Goal: Task Accomplishment & Management: Manage account settings

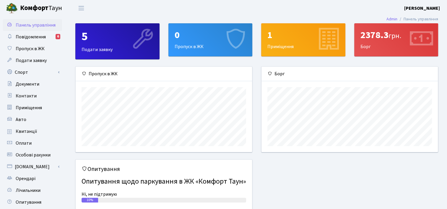
scroll to position [85, 176]
click at [43, 38] on span "Повідомлення" at bounding box center [31, 37] width 30 height 7
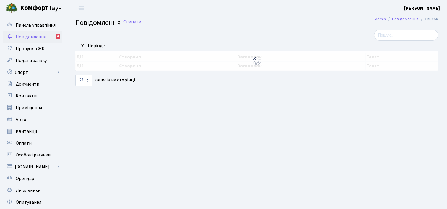
select select "25"
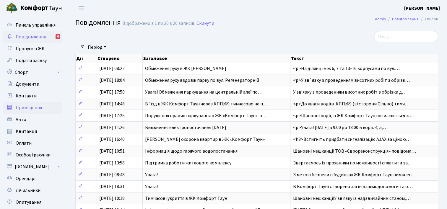
click at [21, 108] on span "Приміщення" at bounding box center [29, 108] width 26 height 7
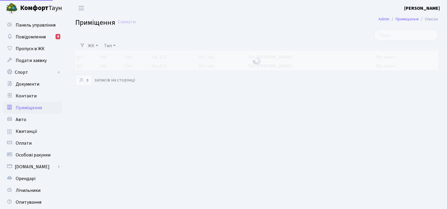
select select "25"
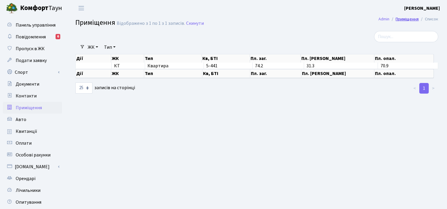
click at [408, 20] on link "Приміщення" at bounding box center [407, 19] width 23 height 6
select select "25"
click at [27, 27] on span "Панель управління" at bounding box center [36, 25] width 40 height 7
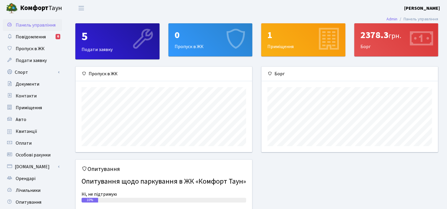
scroll to position [85, 176]
click at [371, 46] on div "2378.3 грн. Борг" at bounding box center [397, 40] width 84 height 33
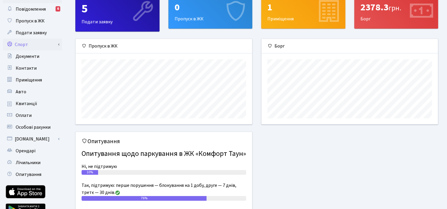
scroll to position [30, 0]
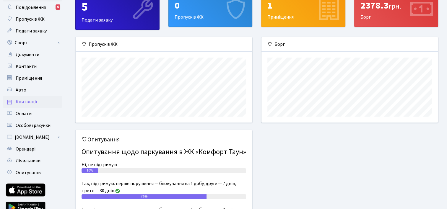
click at [15, 100] on link "Квитанції" at bounding box center [32, 102] width 59 height 12
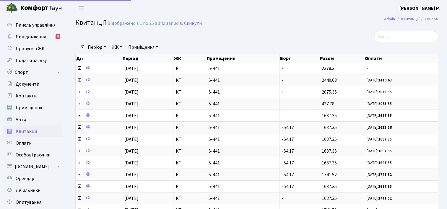
select select "25"
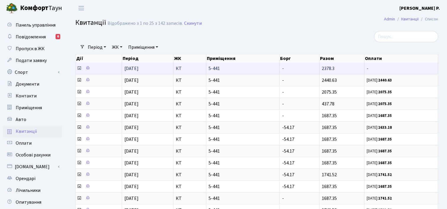
click at [79, 68] on icon at bounding box center [79, 68] width 5 height 5
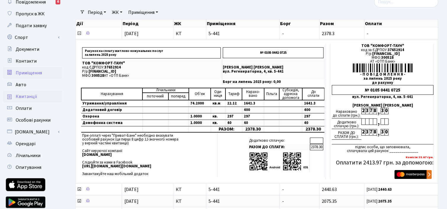
scroll to position [30, 0]
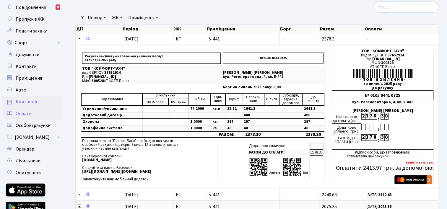
click at [20, 114] on span "Оплати" at bounding box center [24, 114] width 16 height 7
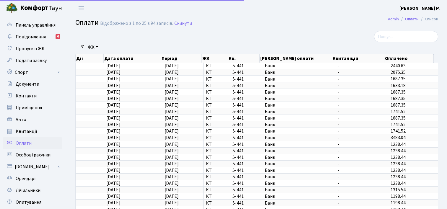
select select "25"
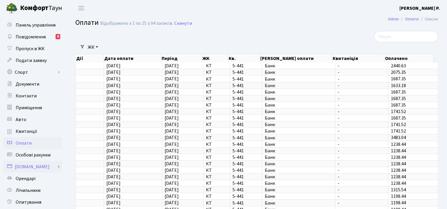
click at [59, 167] on link "[DOMAIN_NAME]" at bounding box center [32, 167] width 59 height 12
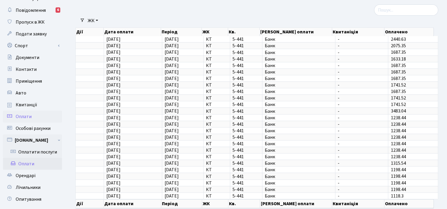
scroll to position [30, 0]
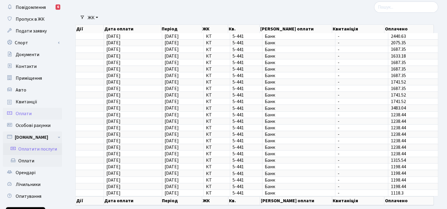
click at [38, 150] on link "Оплатити послуги" at bounding box center [32, 149] width 59 height 12
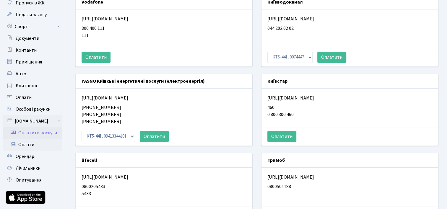
scroll to position [118, 0]
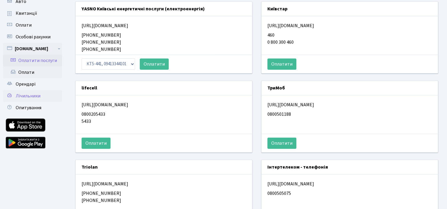
click at [25, 95] on span "Лічильники" at bounding box center [28, 96] width 25 height 7
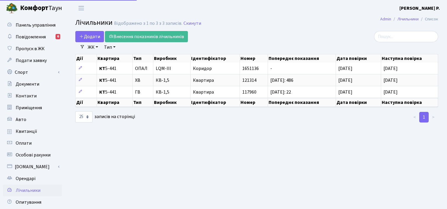
select select "25"
click at [22, 71] on link "Спорт" at bounding box center [32, 73] width 59 height 12
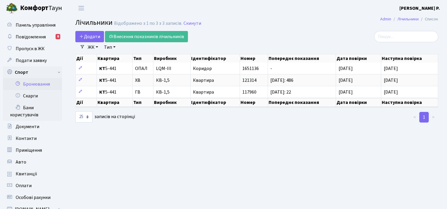
click at [30, 81] on link "Бронювання" at bounding box center [32, 84] width 59 height 12
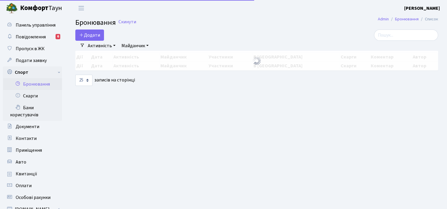
select select "25"
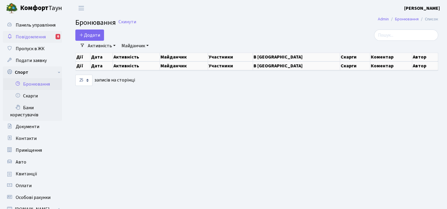
click at [42, 37] on span "Повідомлення" at bounding box center [31, 37] width 30 height 7
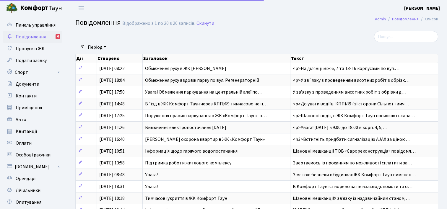
select select "25"
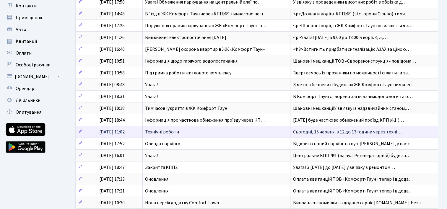
scroll to position [118, 0]
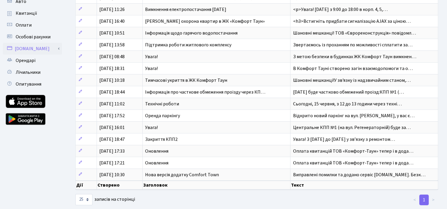
click at [22, 44] on link "[DOMAIN_NAME]" at bounding box center [32, 49] width 59 height 12
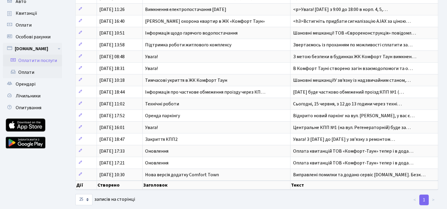
click at [24, 60] on link "Оплатити послуги" at bounding box center [32, 61] width 59 height 12
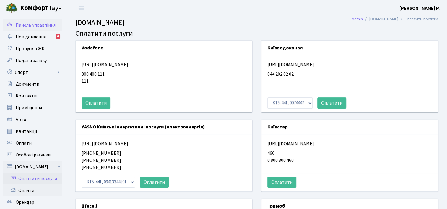
click at [23, 27] on span "Панель управління" at bounding box center [36, 25] width 40 height 7
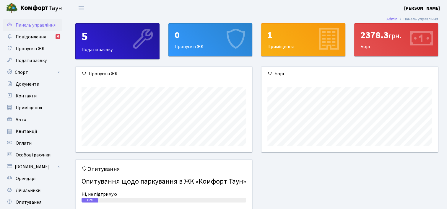
scroll to position [85, 176]
drag, startPoint x: 392, startPoint y: 34, endPoint x: 358, endPoint y: 33, distance: 34.3
click at [358, 33] on div "2378.3 грн. Борг" at bounding box center [397, 40] width 84 height 33
copy div "2378.3 г"
